Goal: Check status: Check status

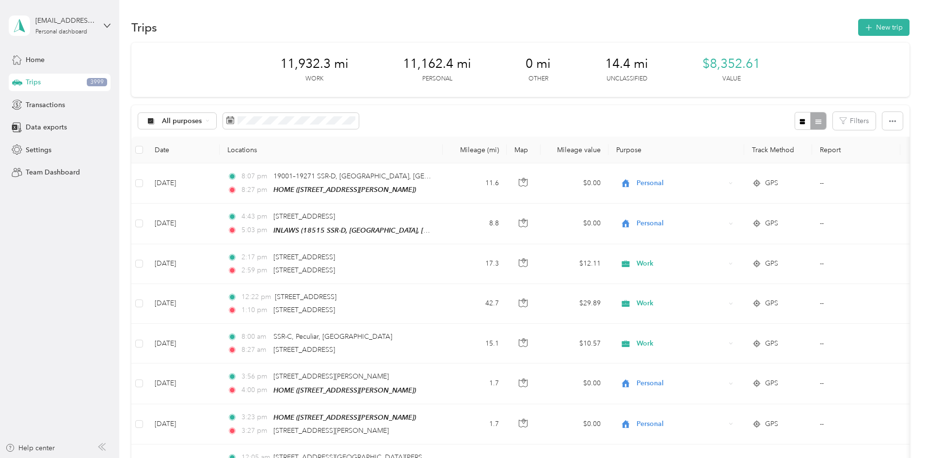
drag, startPoint x: 161, startPoint y: 49, endPoint x: 171, endPoint y: 45, distance: 10.0
